Goal: Understand process/instructions: Learn how to perform a task or action

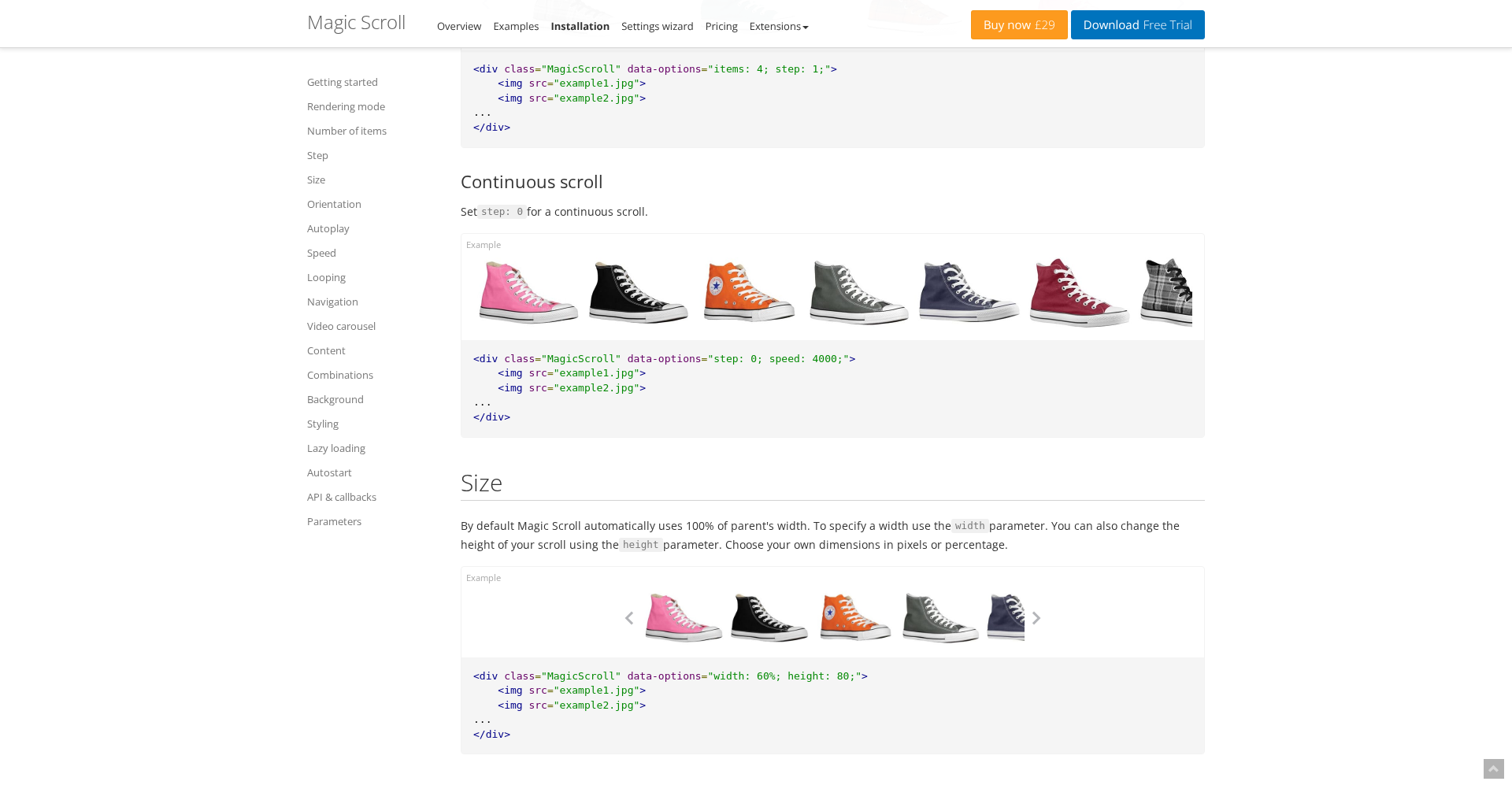
scroll to position [4136, 0]
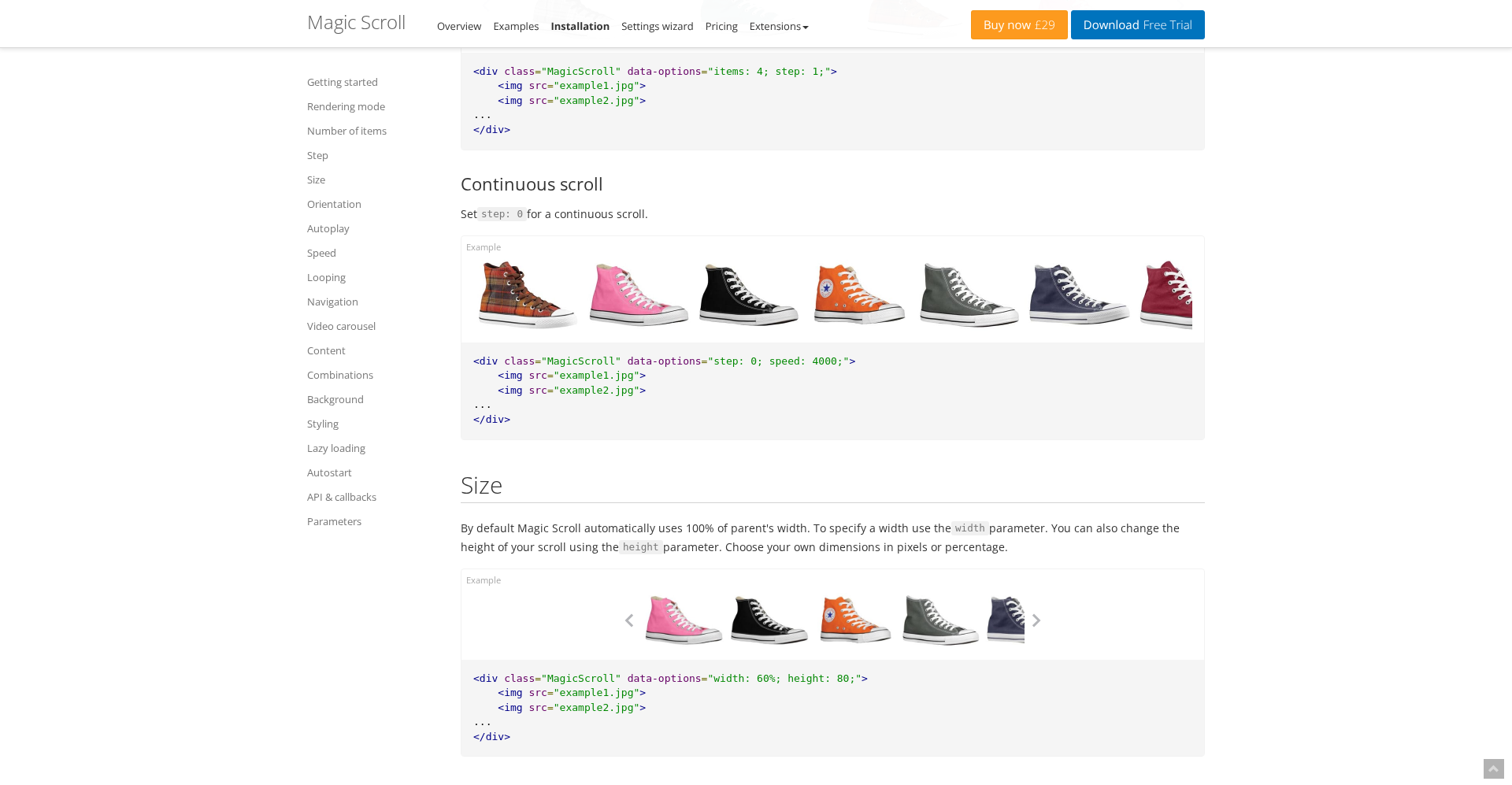
click at [784, 344] on pre "<div class = "MagicScroll" data-options = "step: 0; speed: 4000;" > <img src = …" at bounding box center [833, 391] width 743 height 97
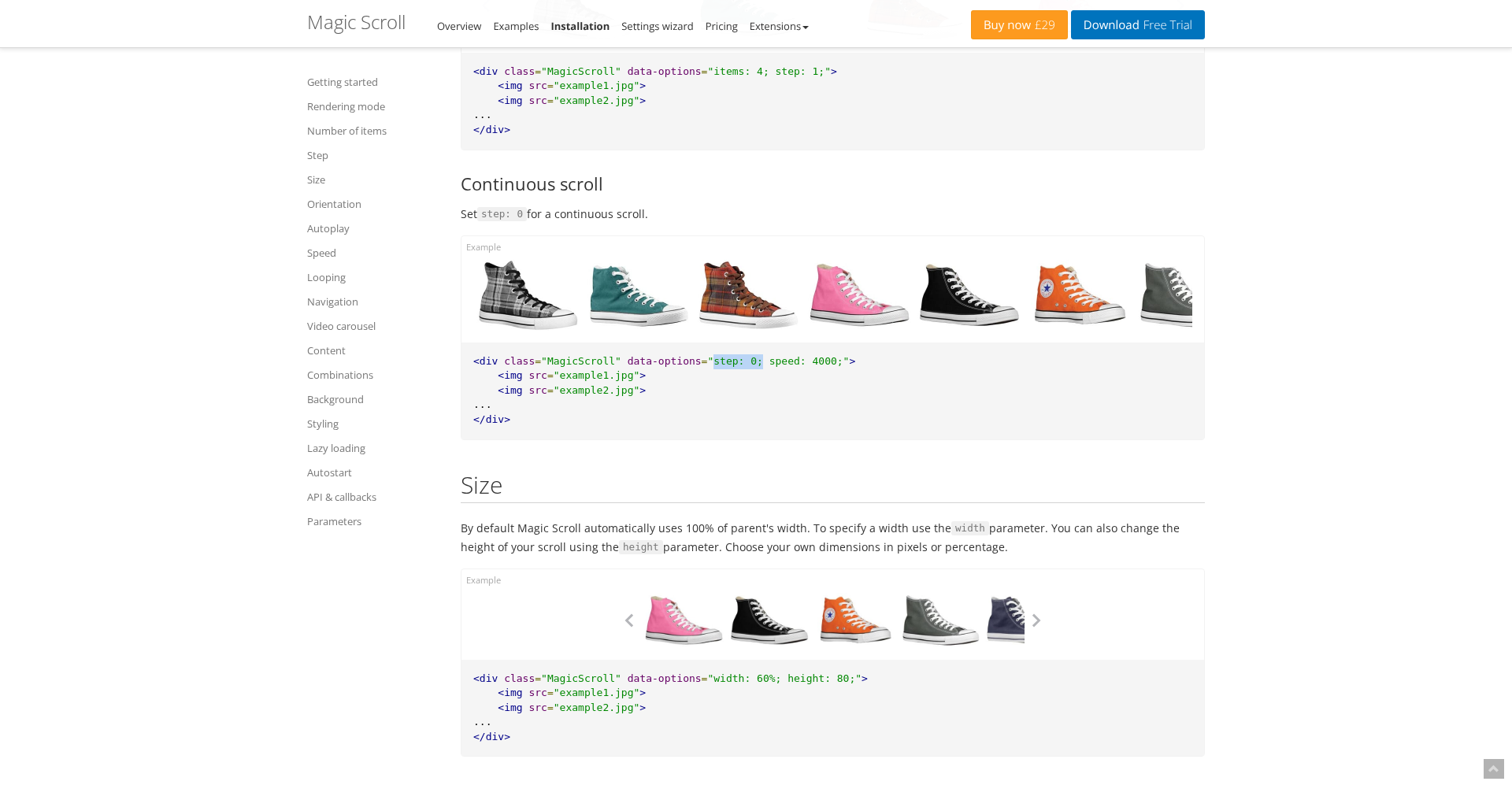
drag, startPoint x: 715, startPoint y: 339, endPoint x: 765, endPoint y: 339, distance: 50.0
click at [765, 355] on span ""step: 0; speed: 4000;"" at bounding box center [778, 361] width 142 height 11
copy span "step: 0;"
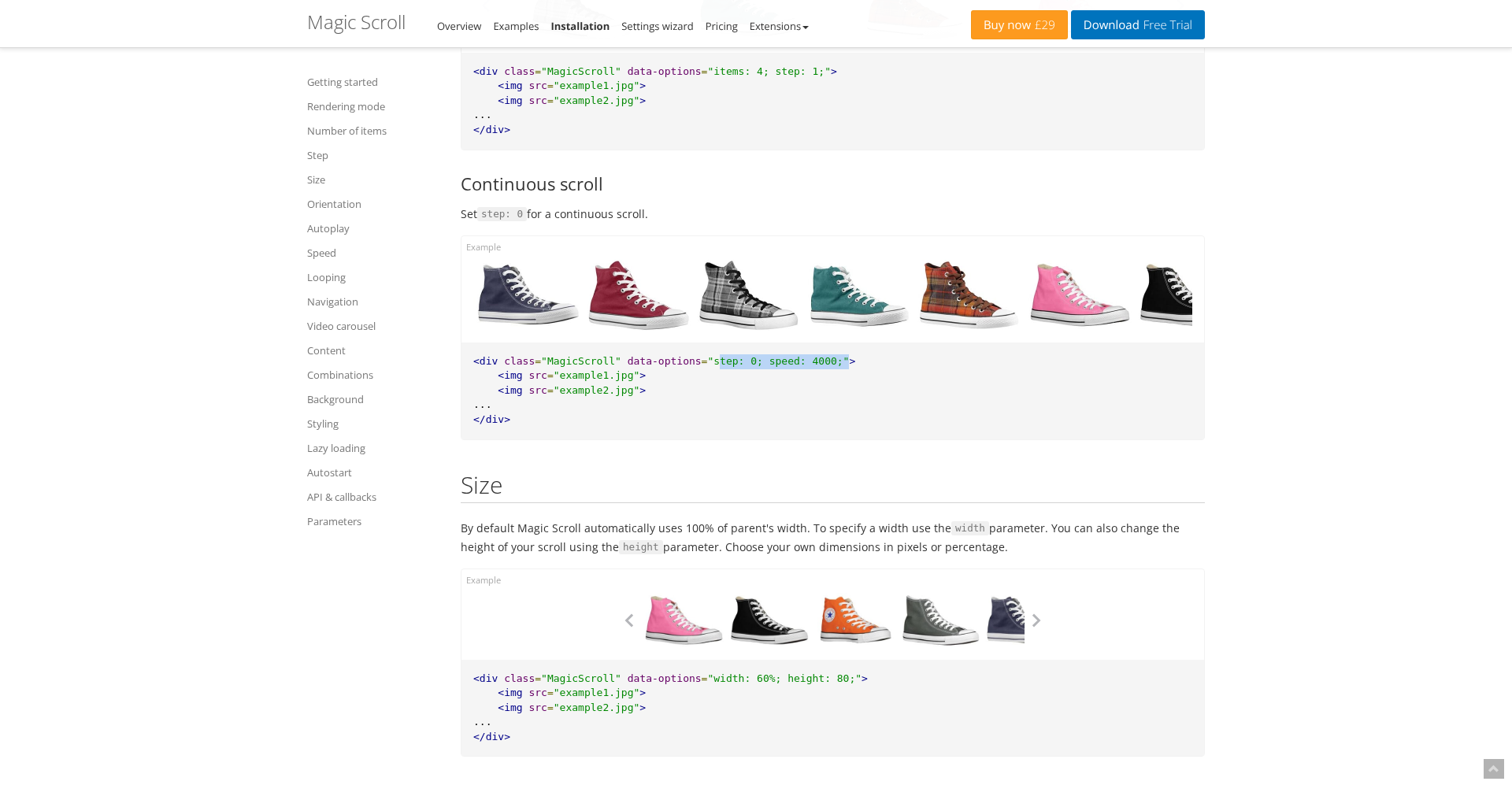
drag, startPoint x: 852, startPoint y: 337, endPoint x: 721, endPoint y: 337, distance: 131.0
click at [721, 343] on pre "<div class = "MagicScroll" data-options = "step: 0; speed: 4000;" > <img src = …" at bounding box center [833, 391] width 743 height 97
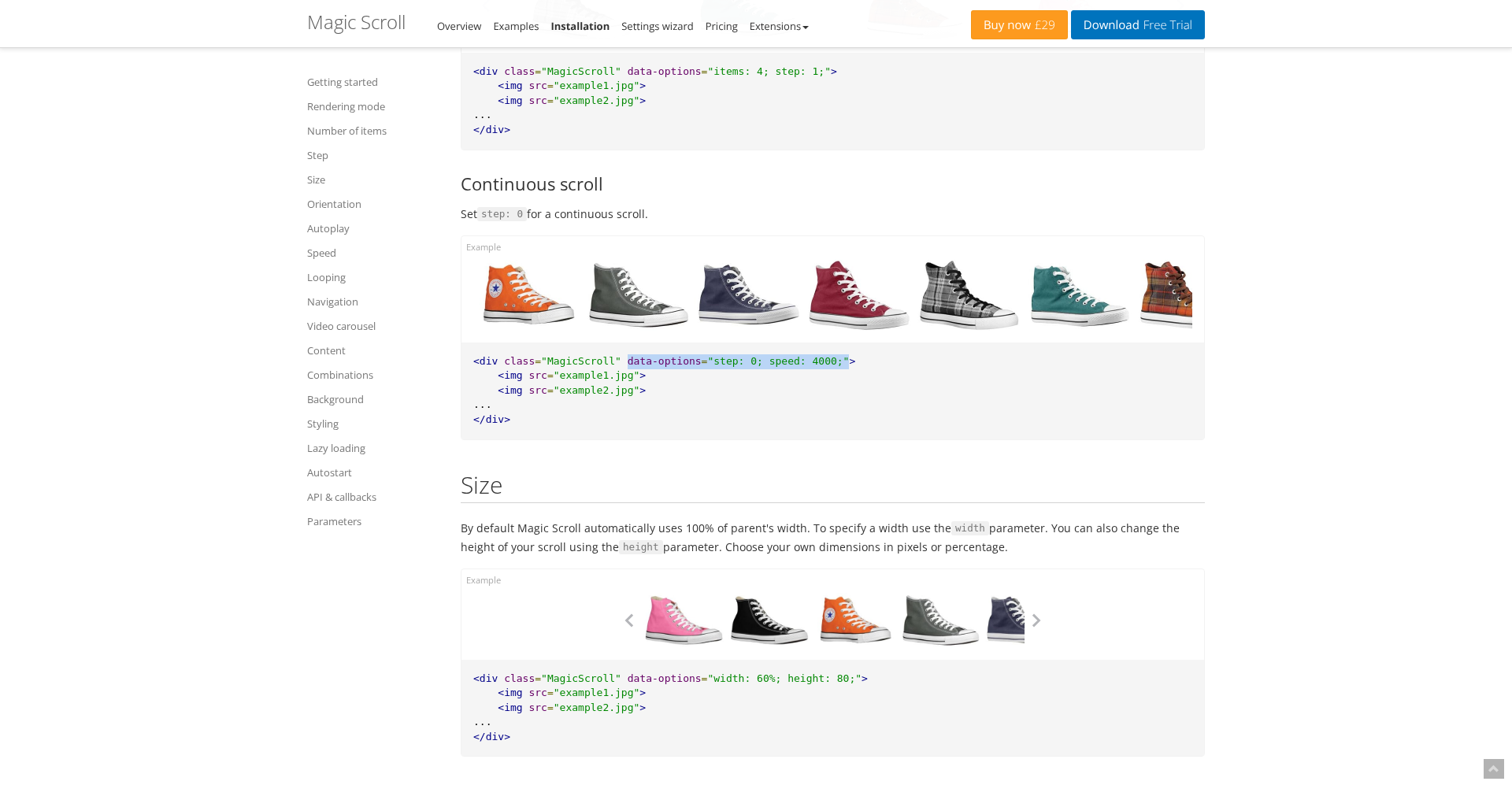
drag, startPoint x: 630, startPoint y: 338, endPoint x: 850, endPoint y: 332, distance: 220.1
click at [850, 343] on pre "<div class = "MagicScroll" data-options = "step: 0; speed: 4000;" > <img src = …" at bounding box center [833, 391] width 743 height 97
copy pre "data-options = "step: 0; speed: 4000;""
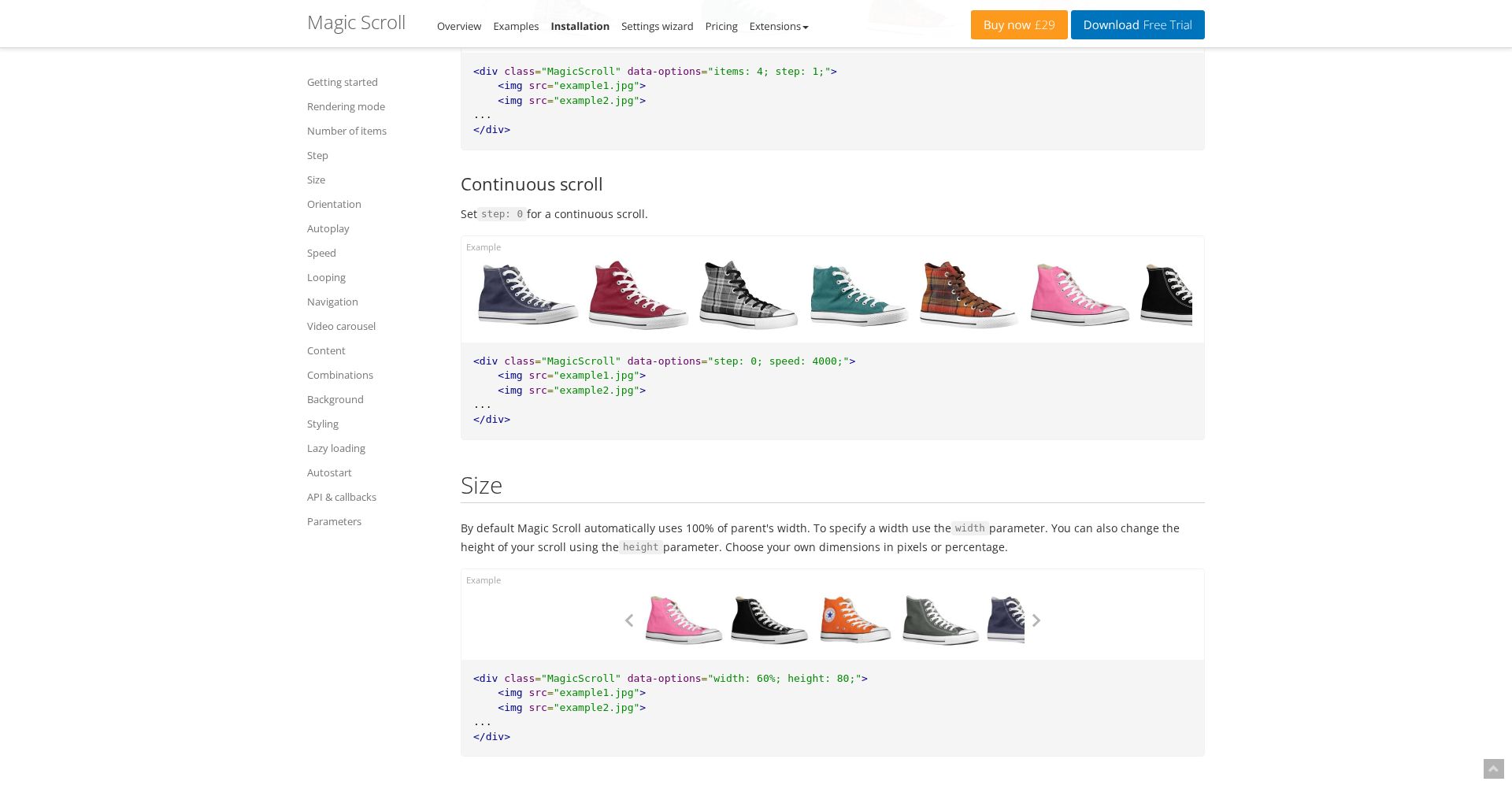
click at [796, 371] on pre "<div class = "MagicScroll" data-options = "step: 0; speed: 4000;" > <img src = …" at bounding box center [833, 391] width 743 height 97
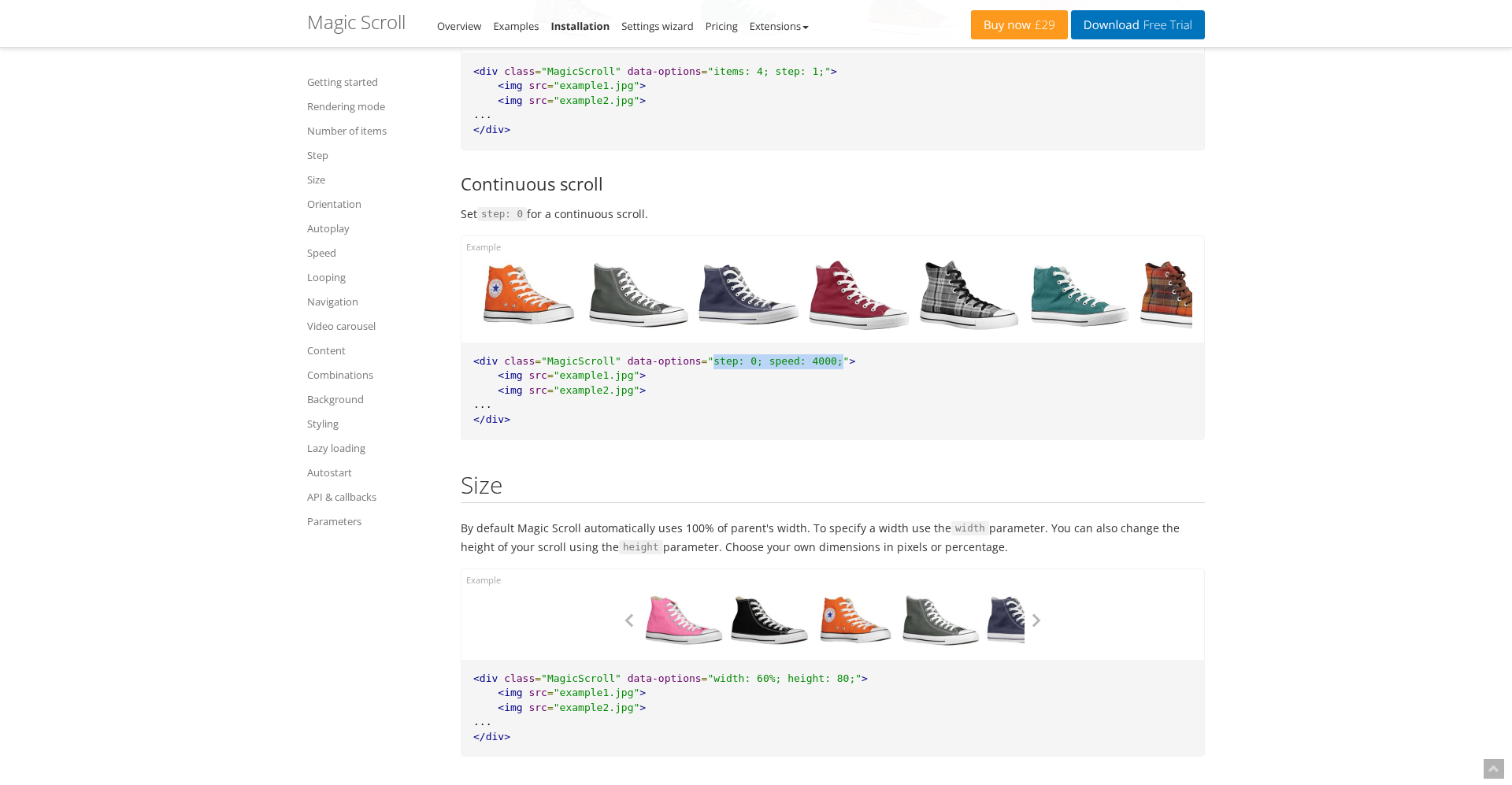
drag, startPoint x: 842, startPoint y: 337, endPoint x: 716, endPoint y: 335, distance: 126.0
click at [716, 355] on span ""step: 0; speed: 4000;"" at bounding box center [778, 361] width 142 height 11
copy span "step: 0; speed: 4000;"
